Goal: Information Seeking & Learning: Learn about a topic

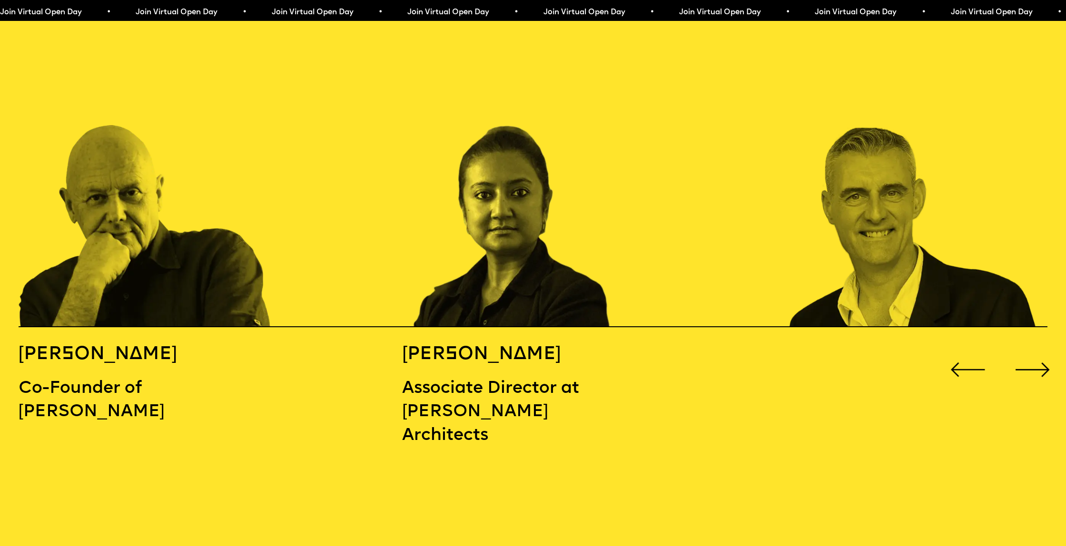
scroll to position [1649, 0]
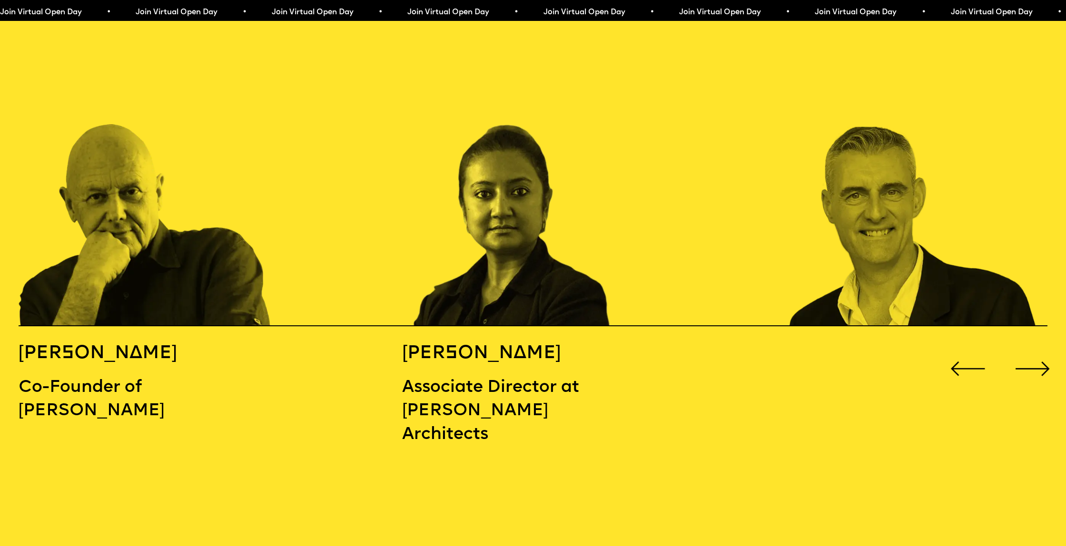
click at [1033, 348] on div "Next slide" at bounding box center [1032, 369] width 43 height 43
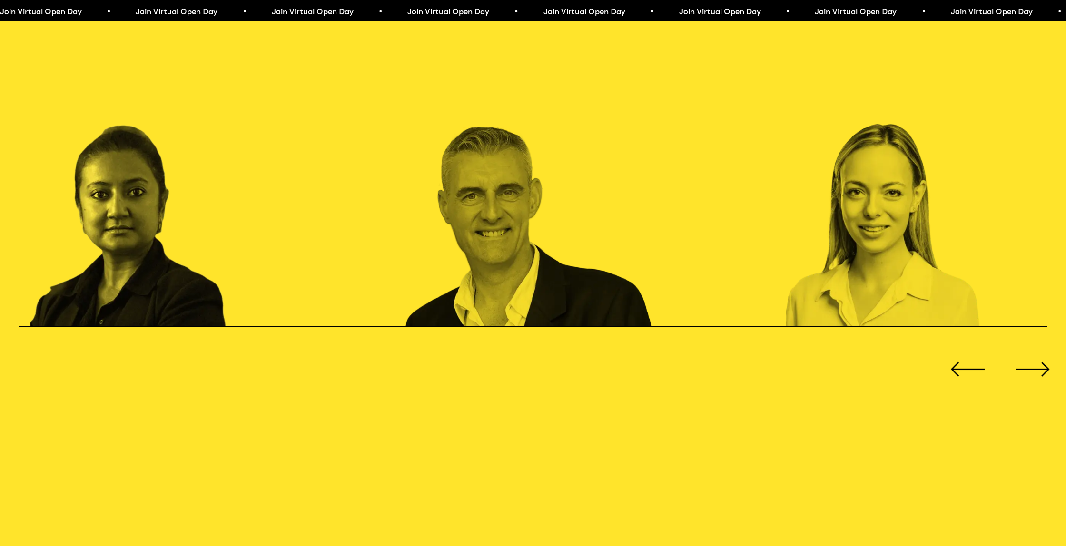
scroll to position [1646, 0]
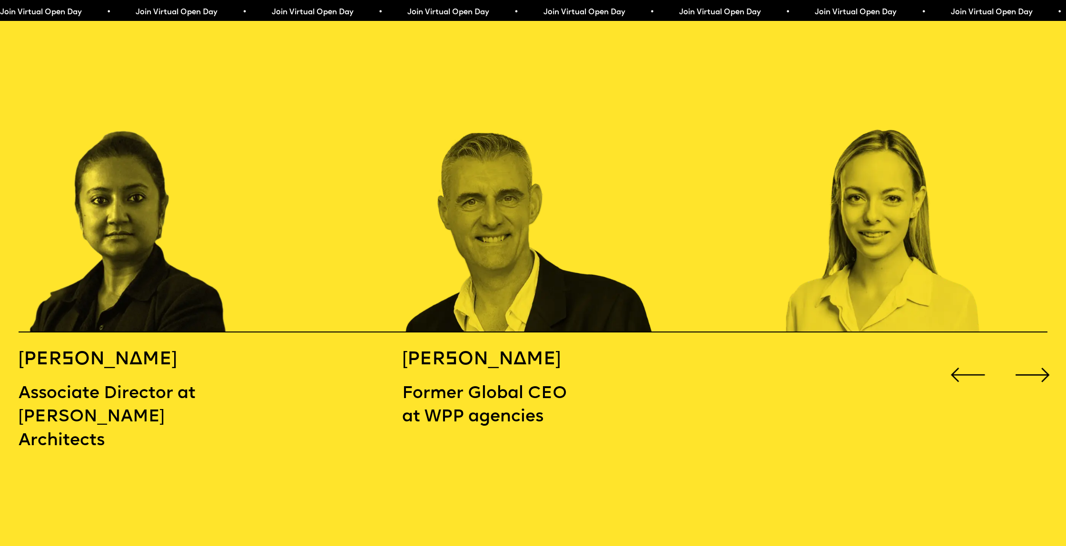
click at [1033, 354] on div "Next slide" at bounding box center [1032, 375] width 43 height 43
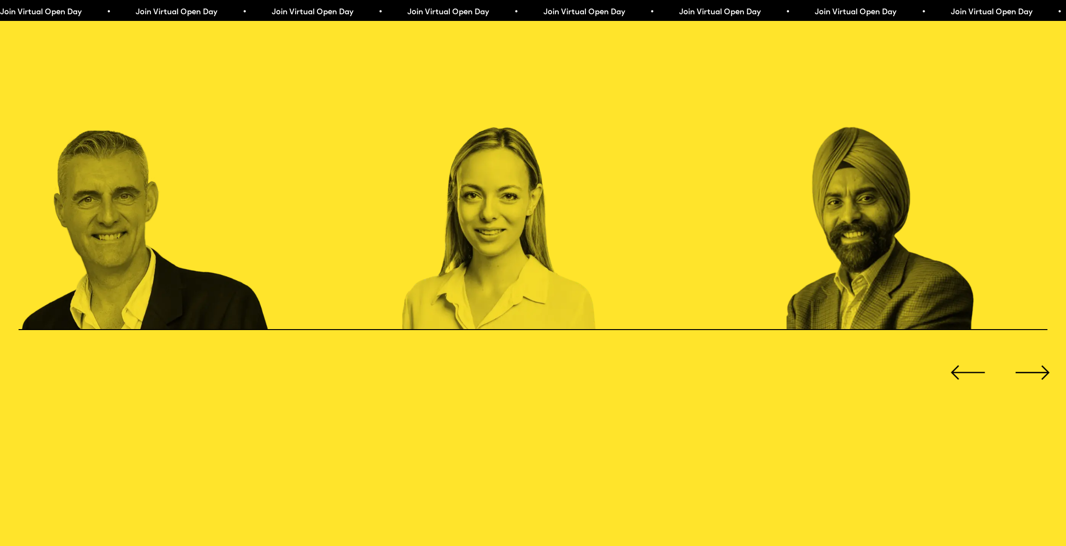
scroll to position [1644, 0]
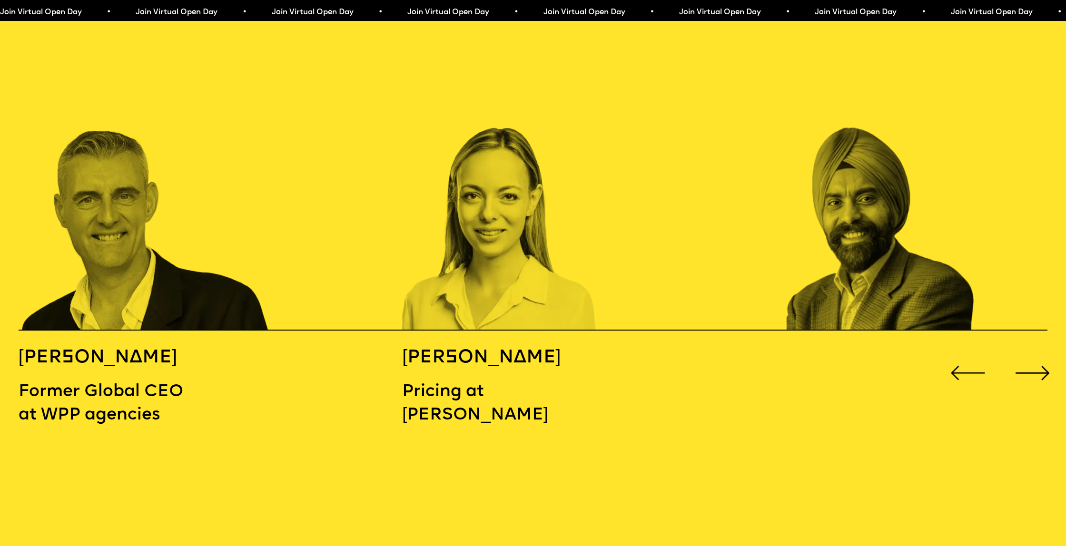
click at [1033, 352] on div "Next slide" at bounding box center [1032, 373] width 43 height 43
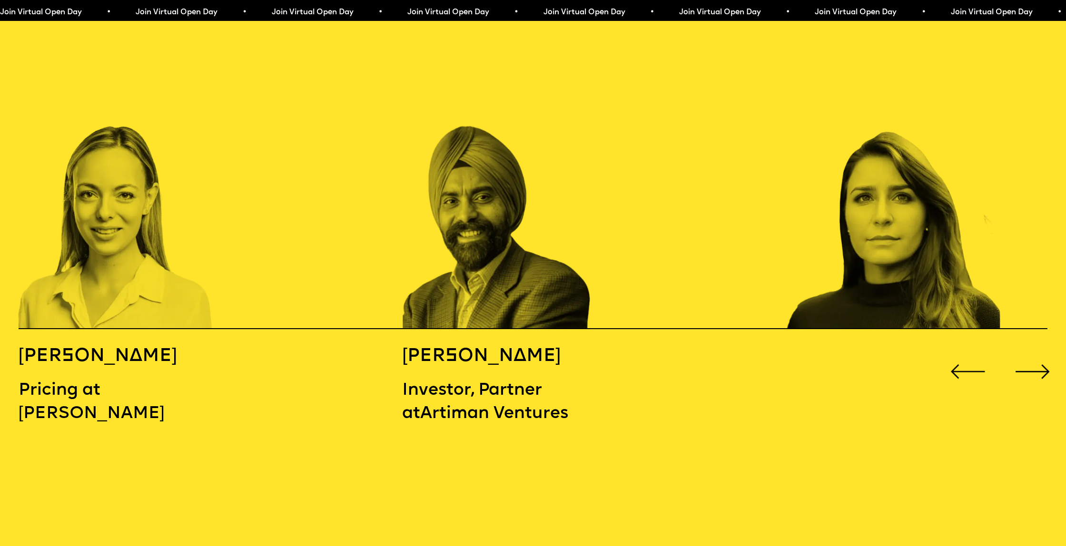
click at [1033, 351] on div "Next slide" at bounding box center [1032, 372] width 43 height 43
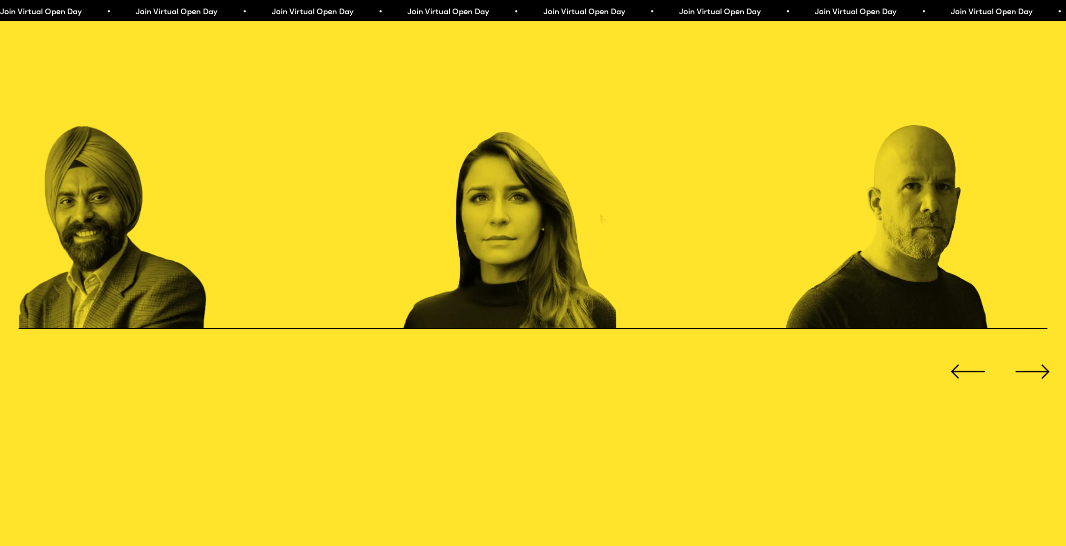
scroll to position [1649, 0]
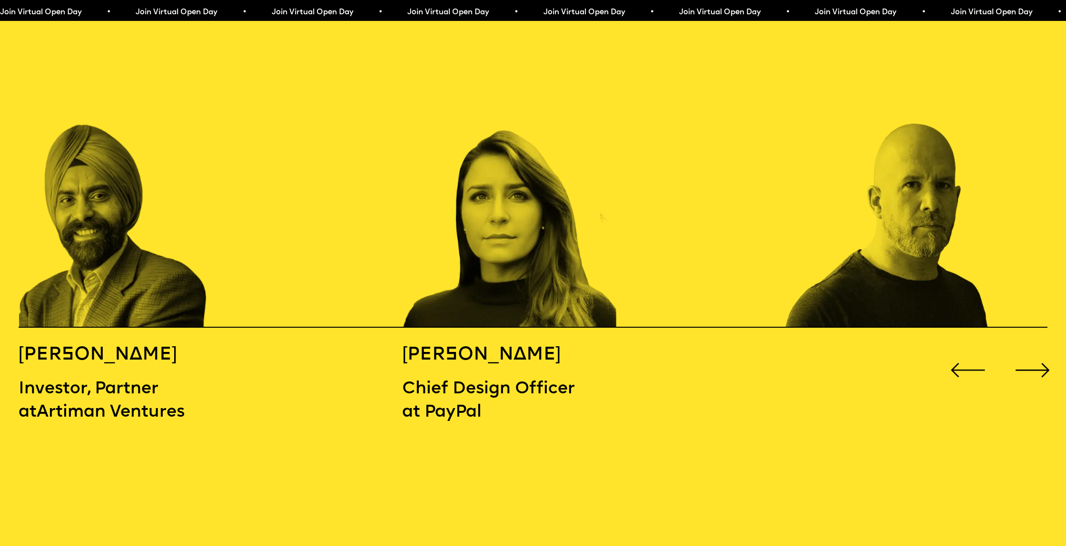
click at [1033, 349] on div "Next slide" at bounding box center [1032, 370] width 43 height 43
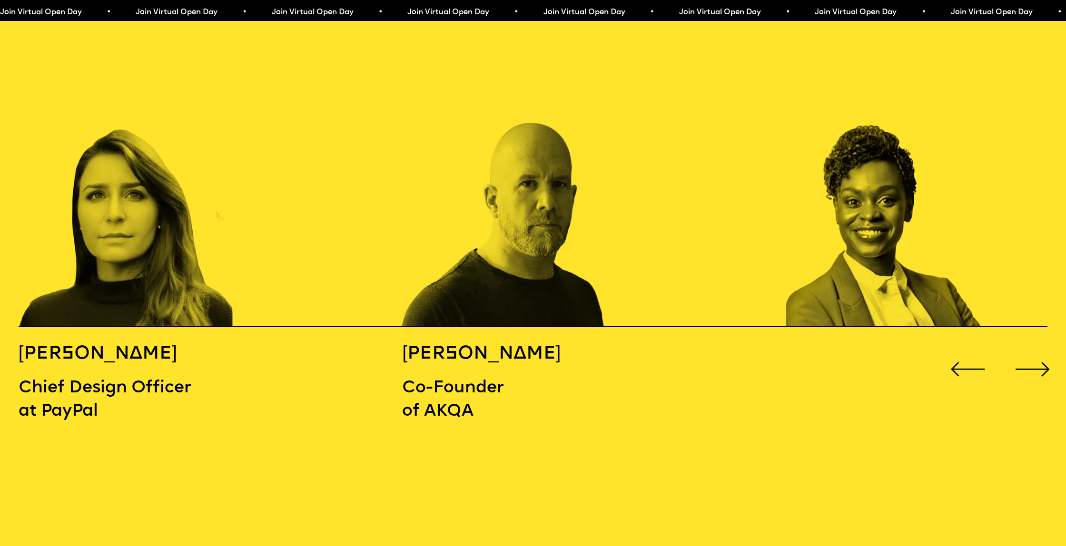
scroll to position [1647, 0]
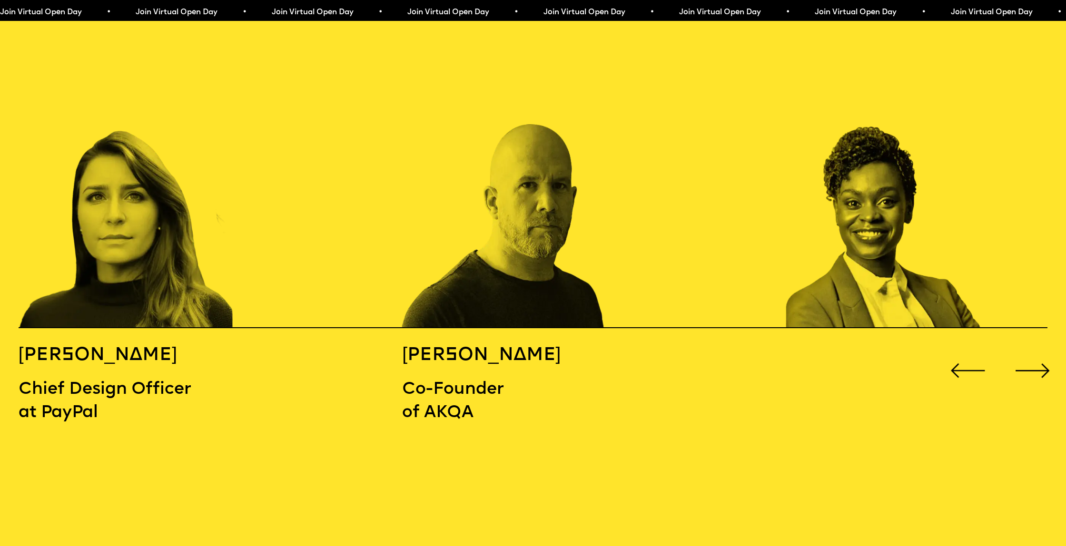
click at [1033, 350] on div "Next slide" at bounding box center [1032, 371] width 43 height 43
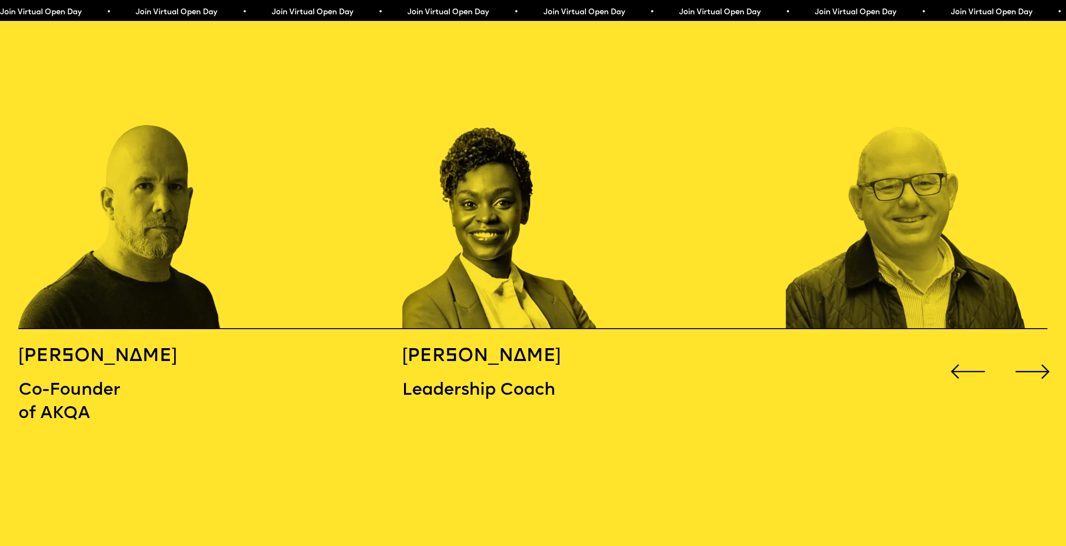
click at [1033, 351] on div "Next slide" at bounding box center [1032, 372] width 43 height 43
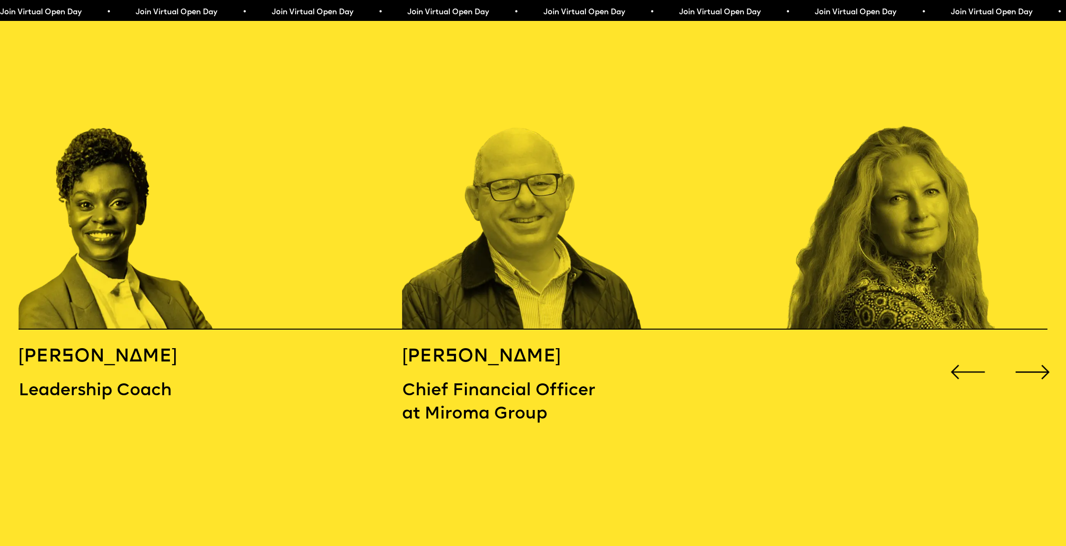
click at [1033, 351] on div "Next slide" at bounding box center [1032, 372] width 43 height 43
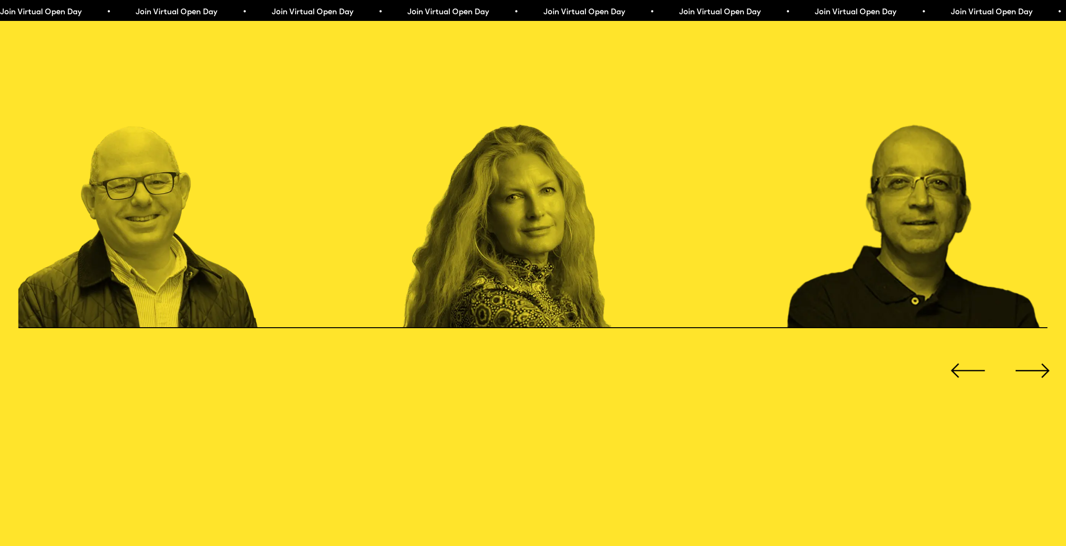
scroll to position [1649, 0]
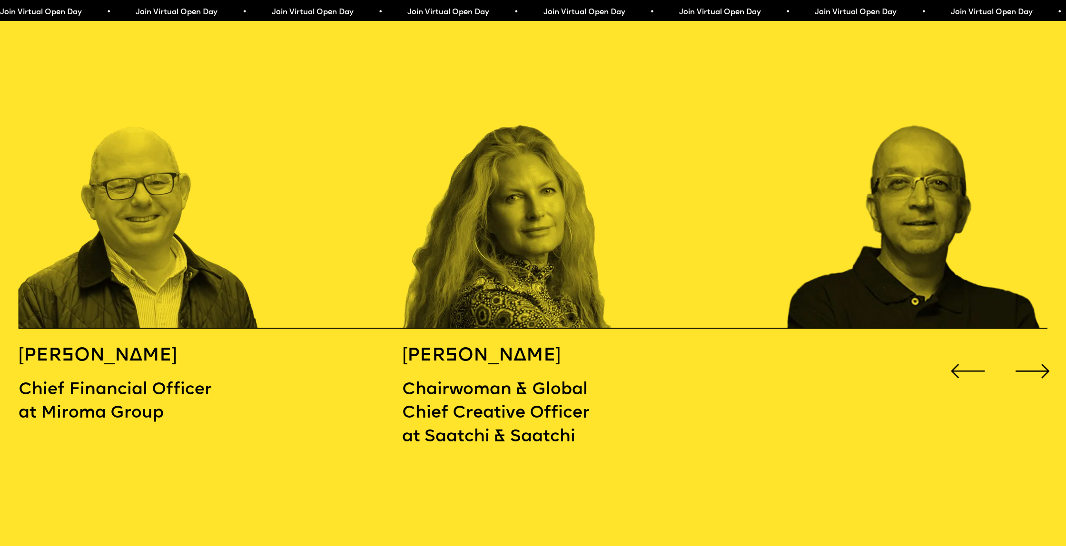
click at [1033, 350] on div "Next slide" at bounding box center [1032, 371] width 43 height 43
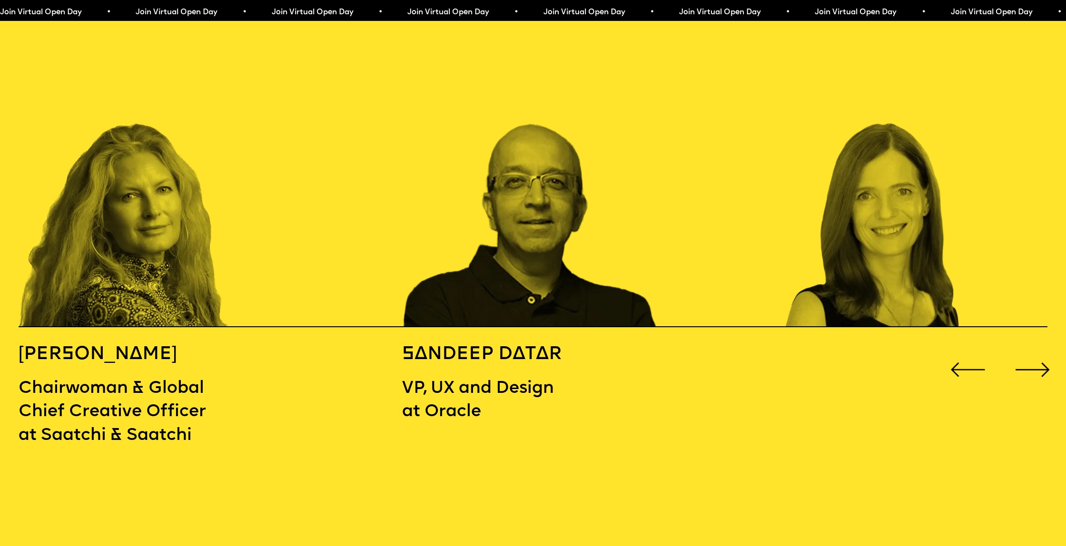
scroll to position [1648, 0]
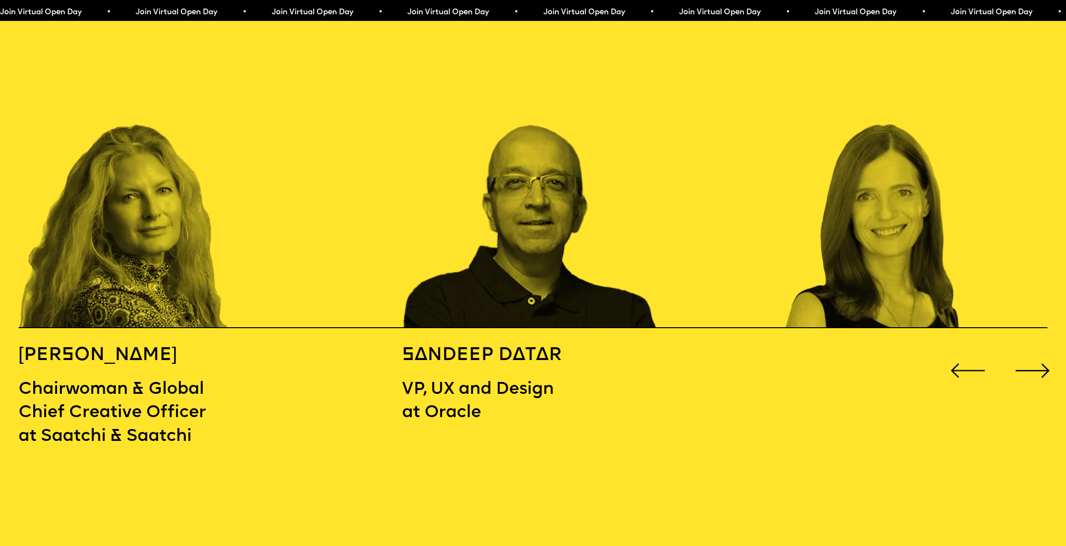
click at [1033, 350] on div "Next slide" at bounding box center [1032, 371] width 43 height 43
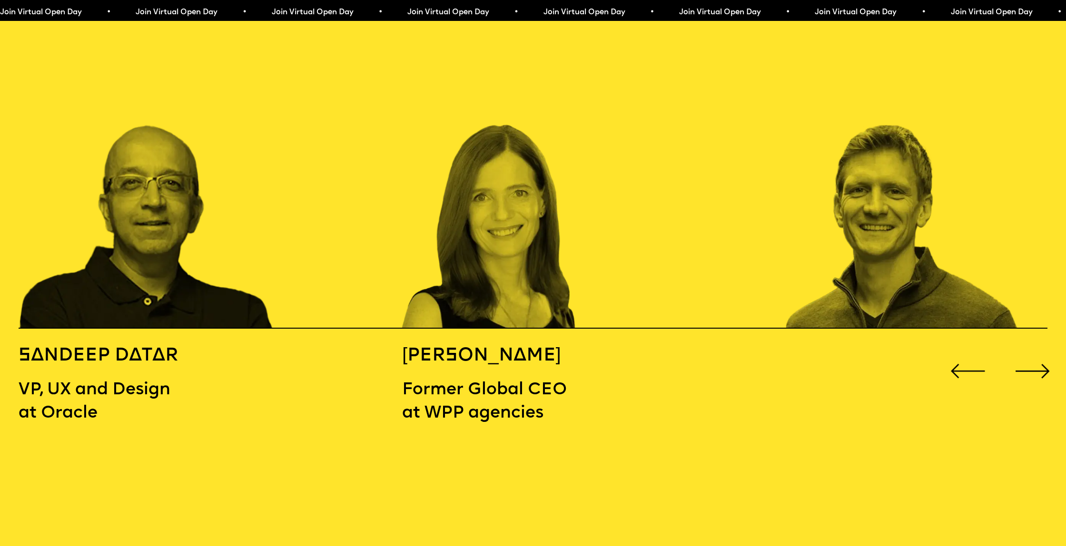
click at [1033, 350] on div "Next slide" at bounding box center [1032, 371] width 43 height 43
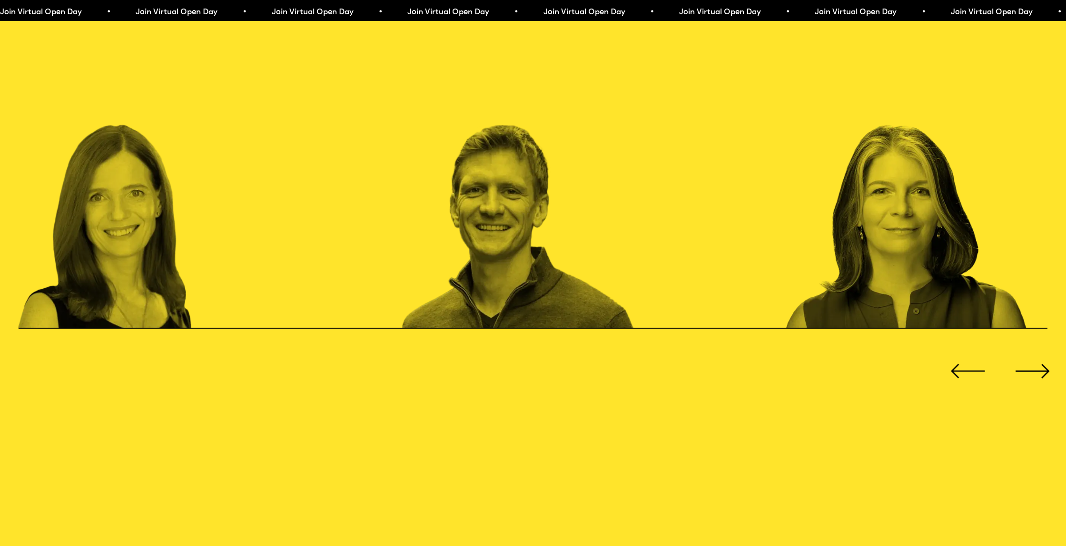
scroll to position [1648, 0]
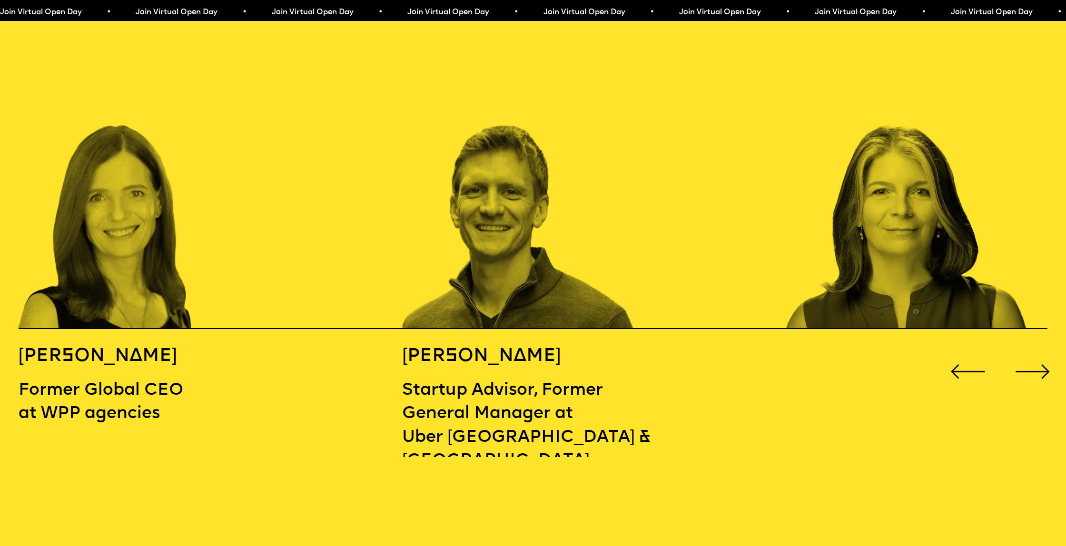
click at [1033, 351] on div "Next slide" at bounding box center [1032, 372] width 43 height 43
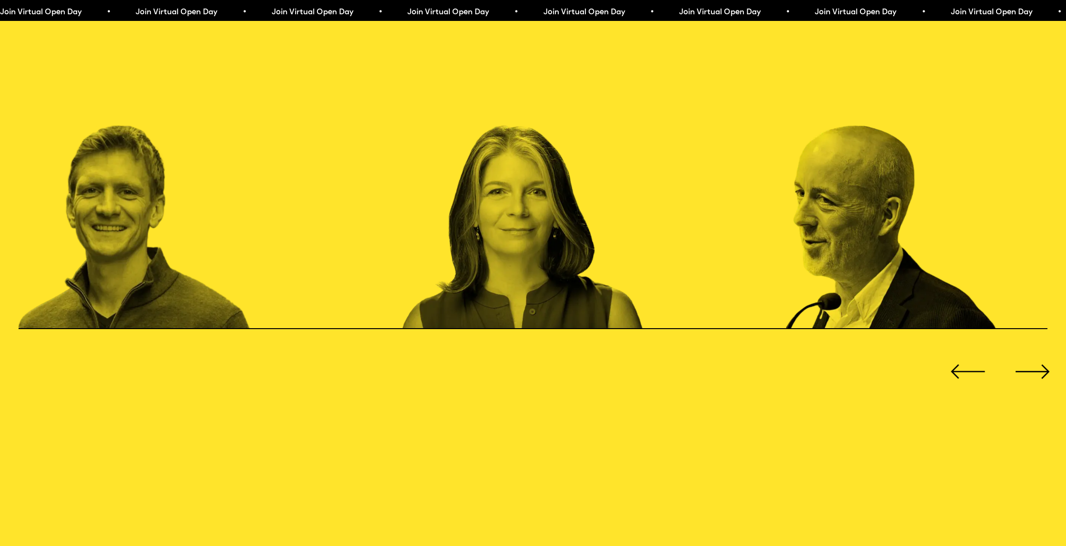
scroll to position [1647, 0]
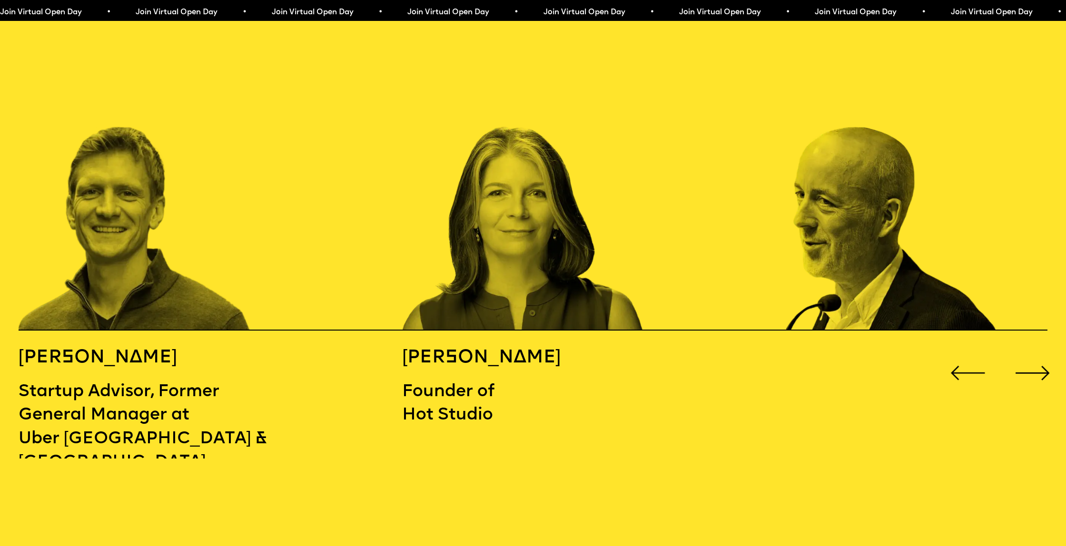
click at [1033, 352] on div "Next slide" at bounding box center [1032, 373] width 43 height 43
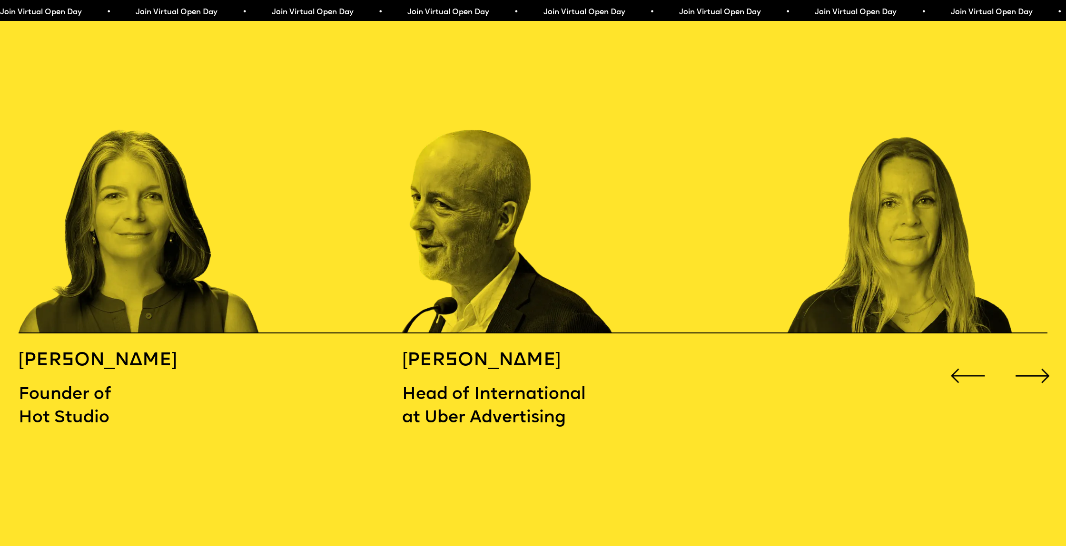
scroll to position [1642, 0]
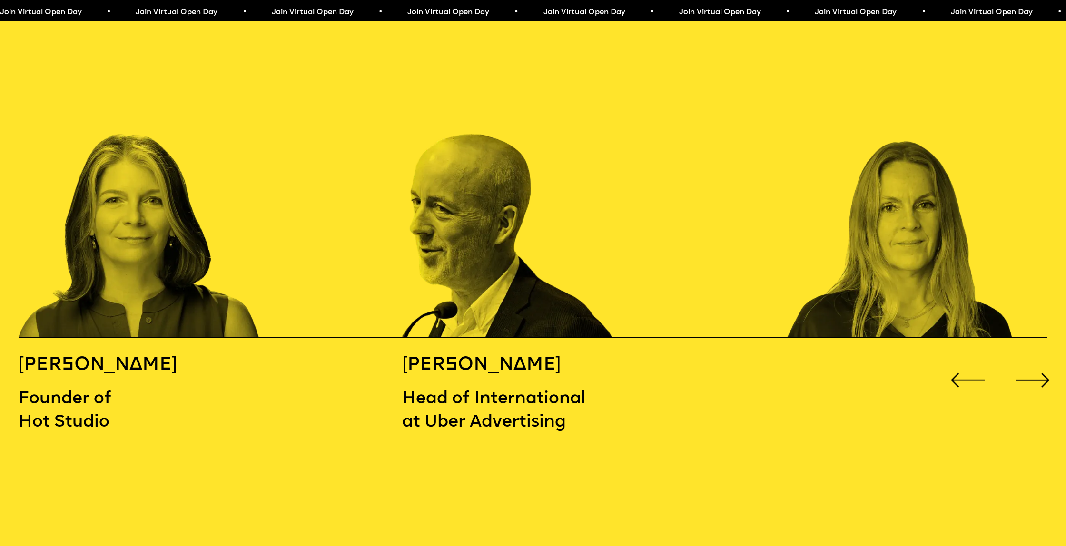
click at [1043, 359] on div "Next slide" at bounding box center [1032, 380] width 43 height 43
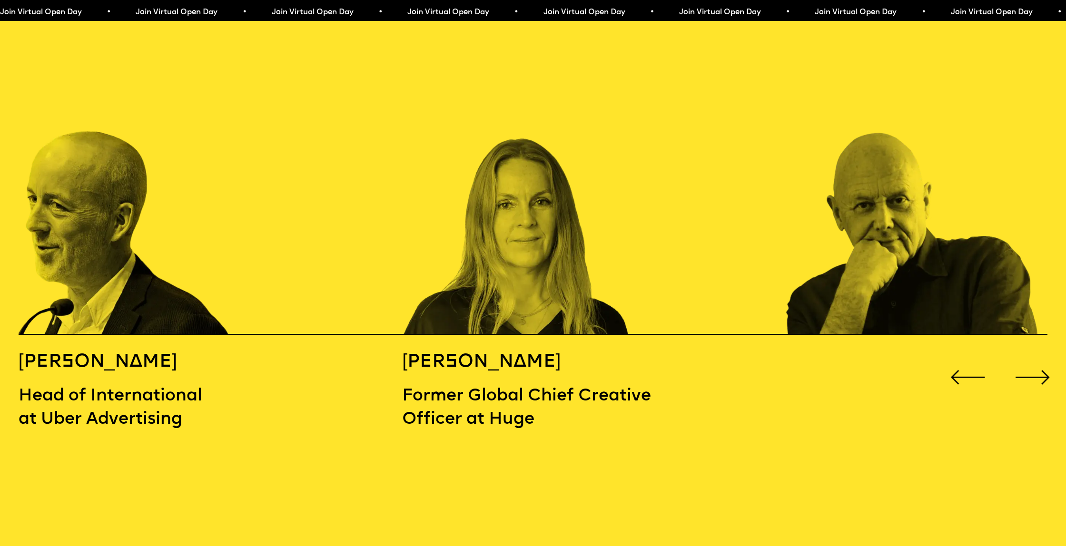
scroll to position [1641, 0]
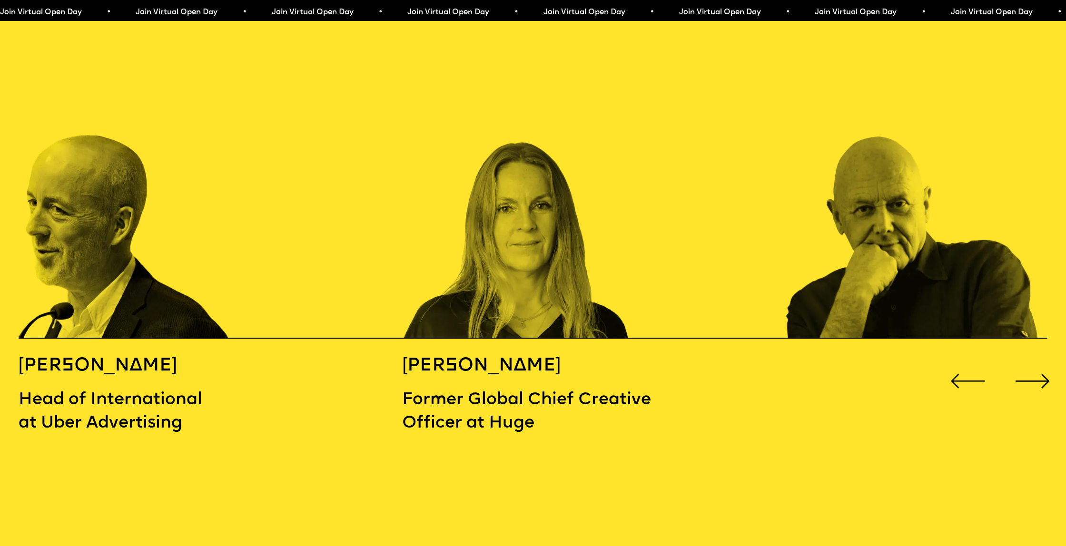
click at [1042, 360] on div "Next slide" at bounding box center [1032, 381] width 43 height 43
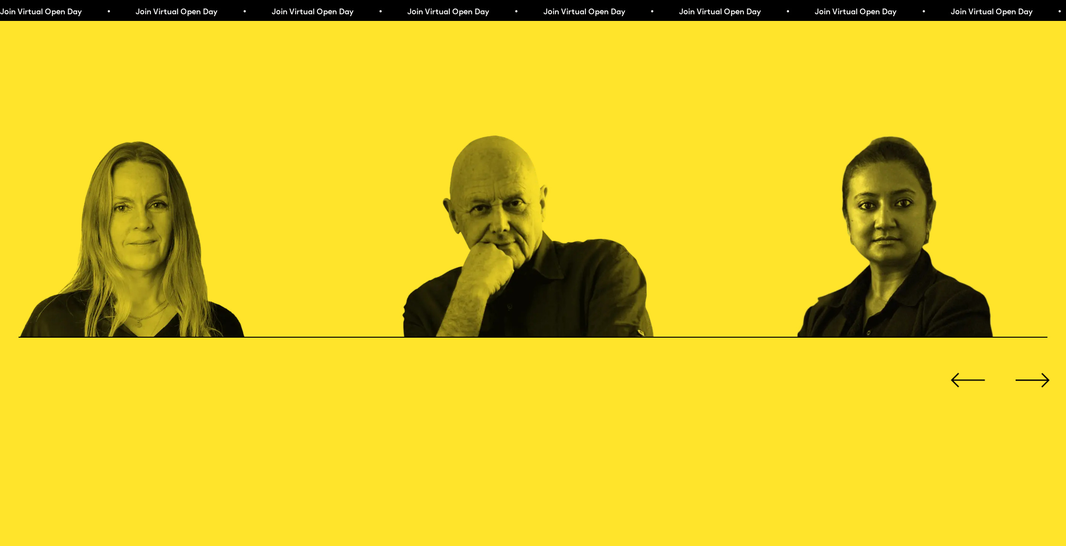
scroll to position [1637, 0]
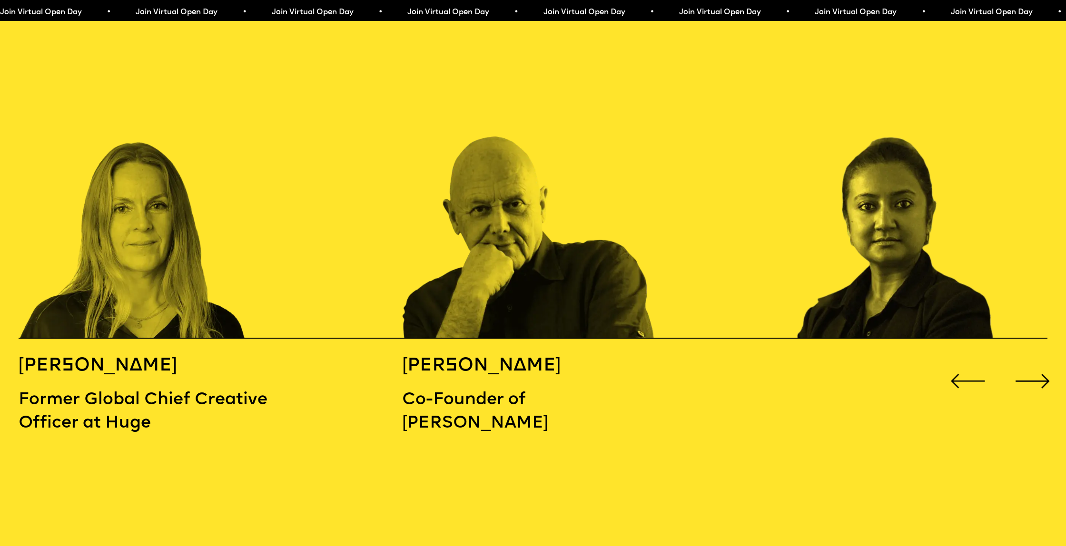
click at [1042, 360] on div "Next slide" at bounding box center [1032, 381] width 43 height 43
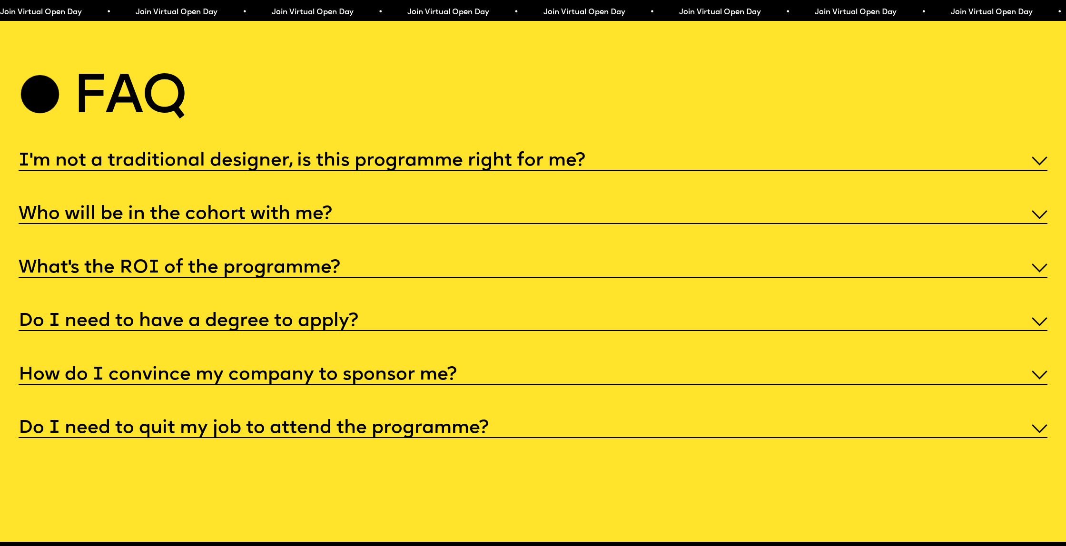
scroll to position [5518, 0]
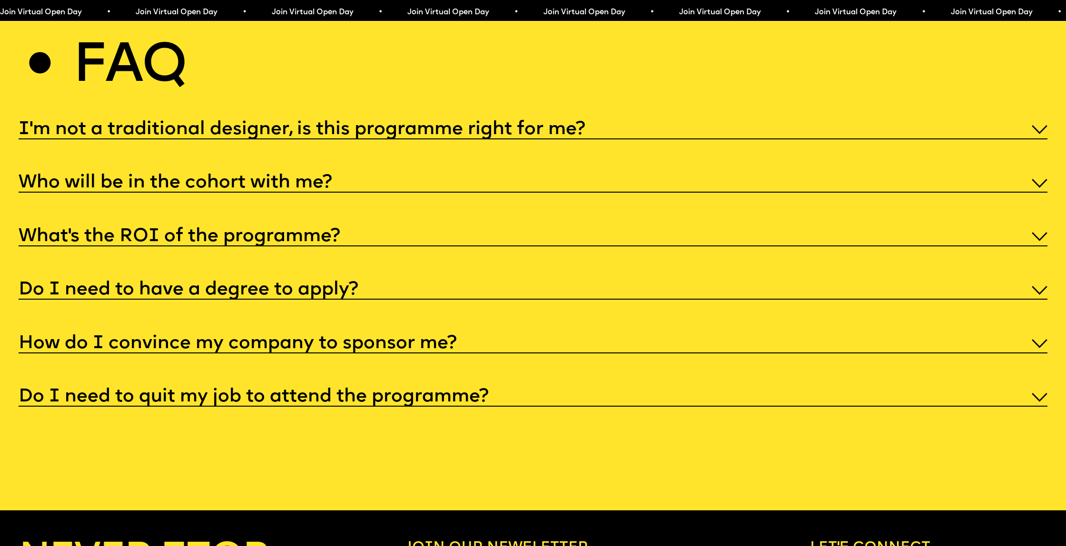
click at [366, 332] on div "How do I convince my company to sponsor me?" at bounding box center [533, 342] width 1029 height 21
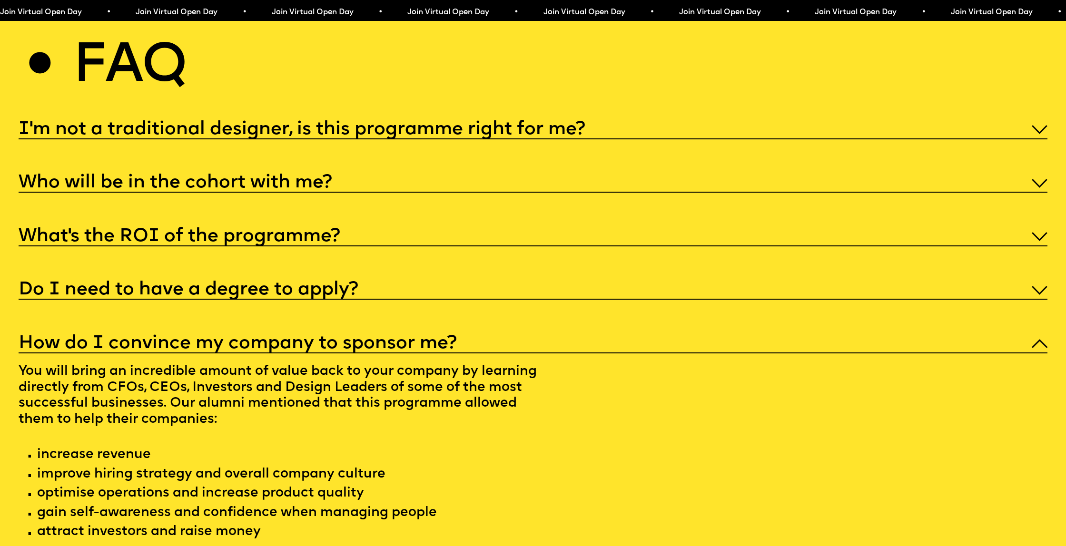
scroll to position [5518, 0]
click at [361, 339] on h5 "How do I convince my company to sponsor me?" at bounding box center [238, 344] width 438 height 10
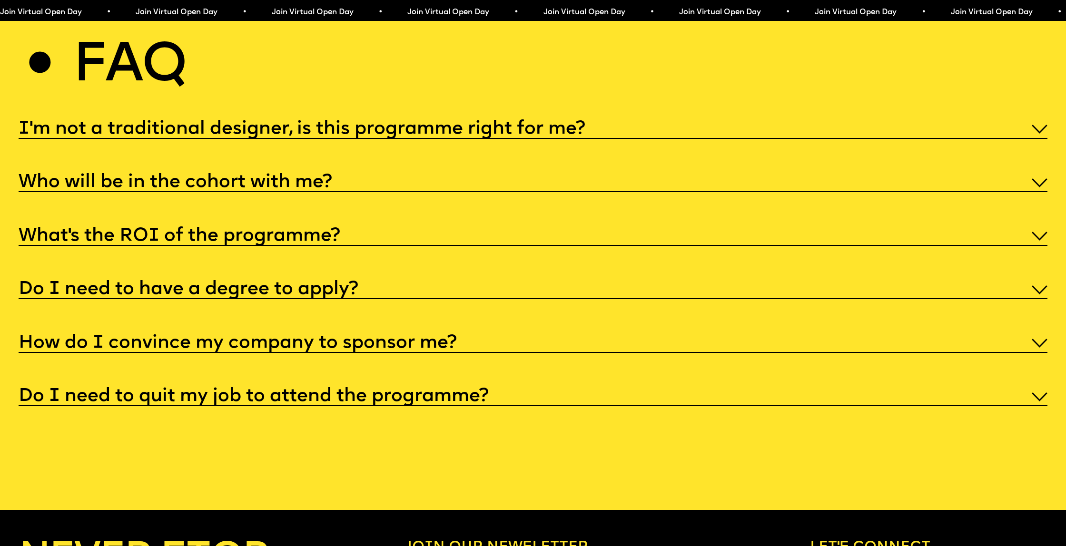
click at [369, 392] on h5 "Do I need to quit my job to attend the programme?" at bounding box center [254, 397] width 470 height 10
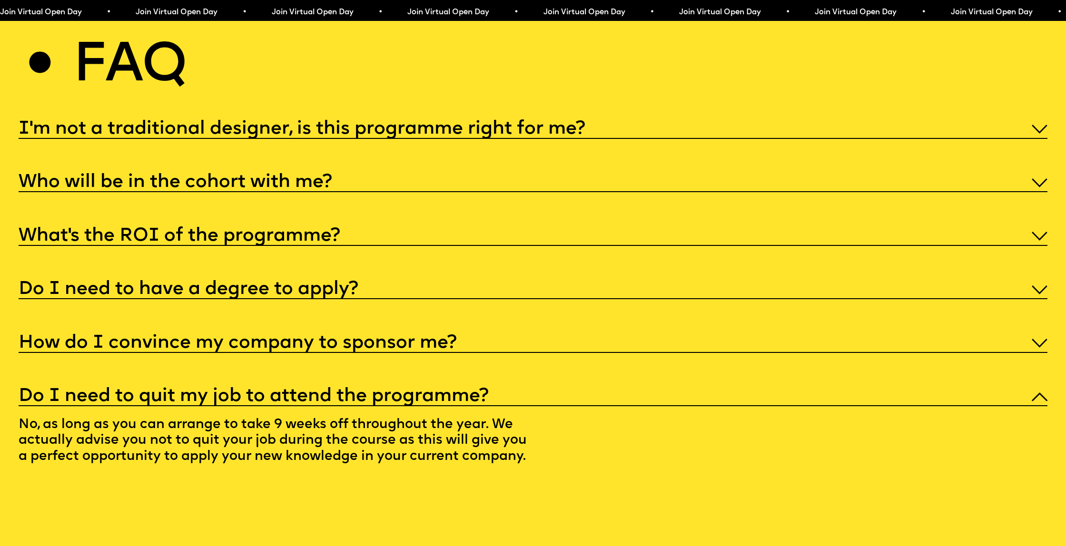
click at [389, 392] on h5 "Do I need to quit my job to attend the programme?" at bounding box center [254, 397] width 470 height 10
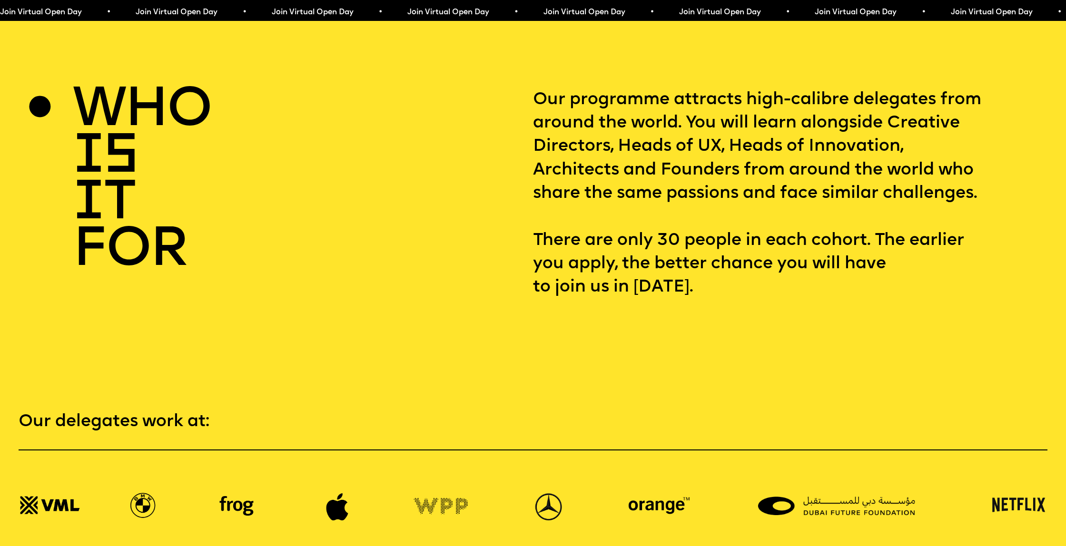
scroll to position [2124, 0]
